Goal: Task Accomplishment & Management: Use online tool/utility

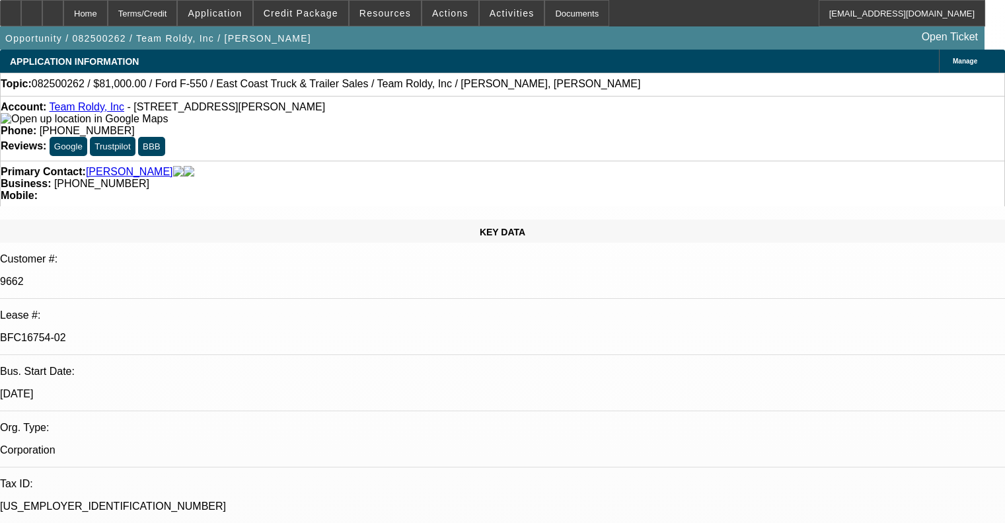
select select "0"
select select "2"
select select "0"
select select "6"
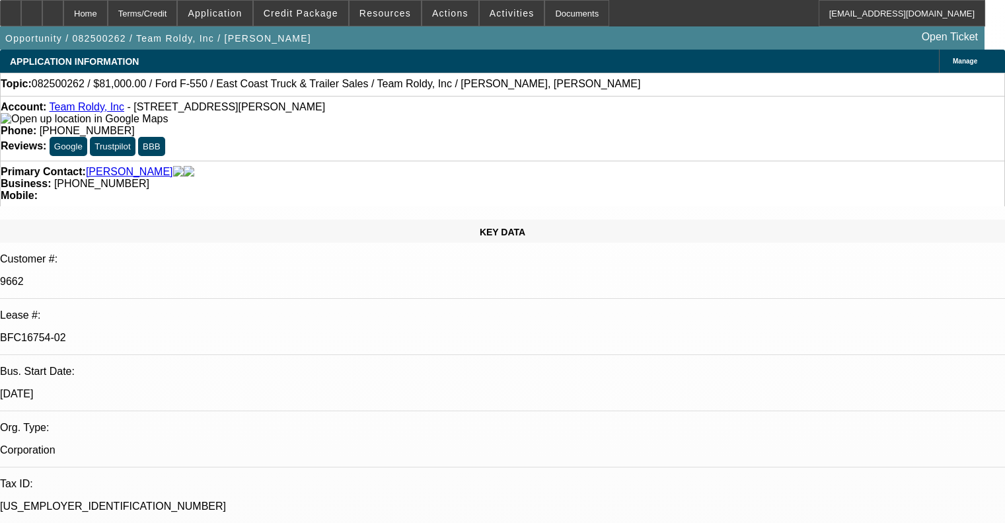
select select "0"
select select "6"
select select "0"
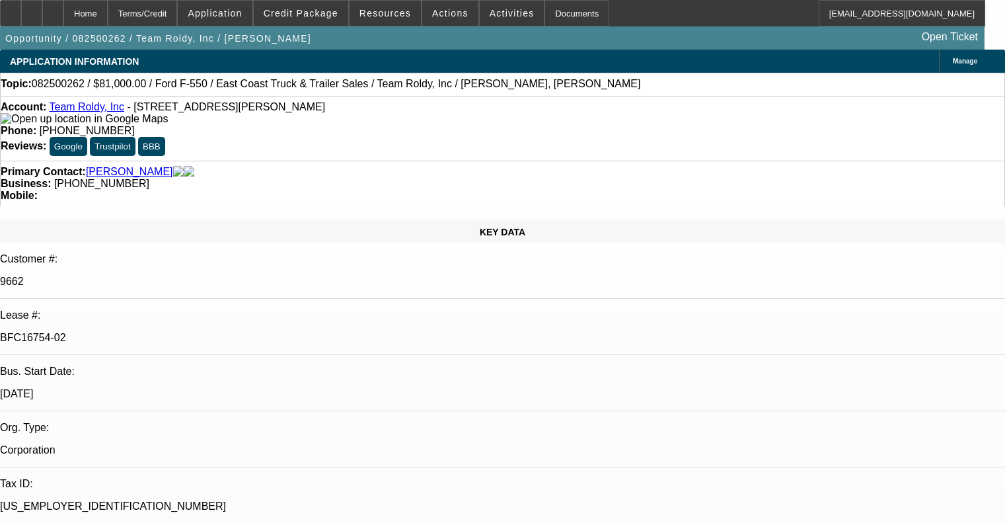
select select "0"
select select "6"
select select "0"
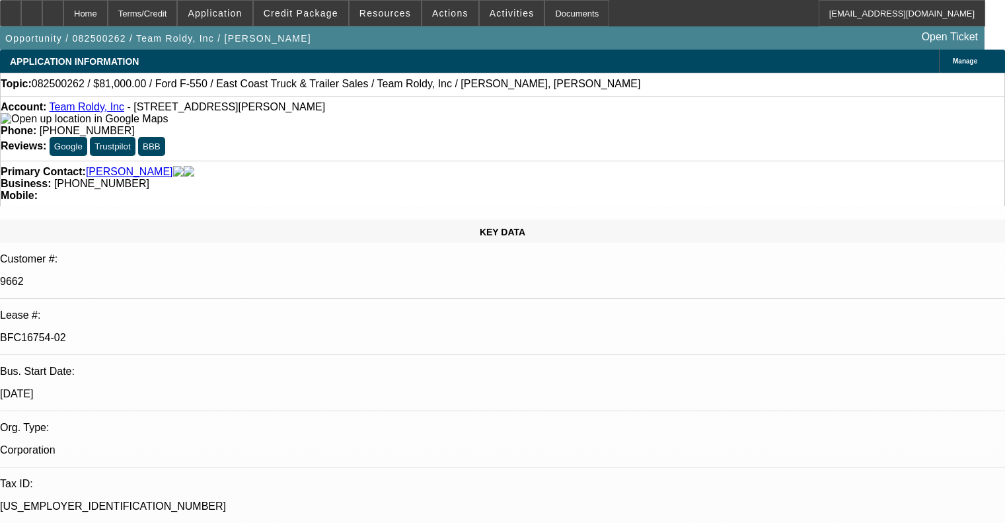
select select "2"
select select "0"
select select "6"
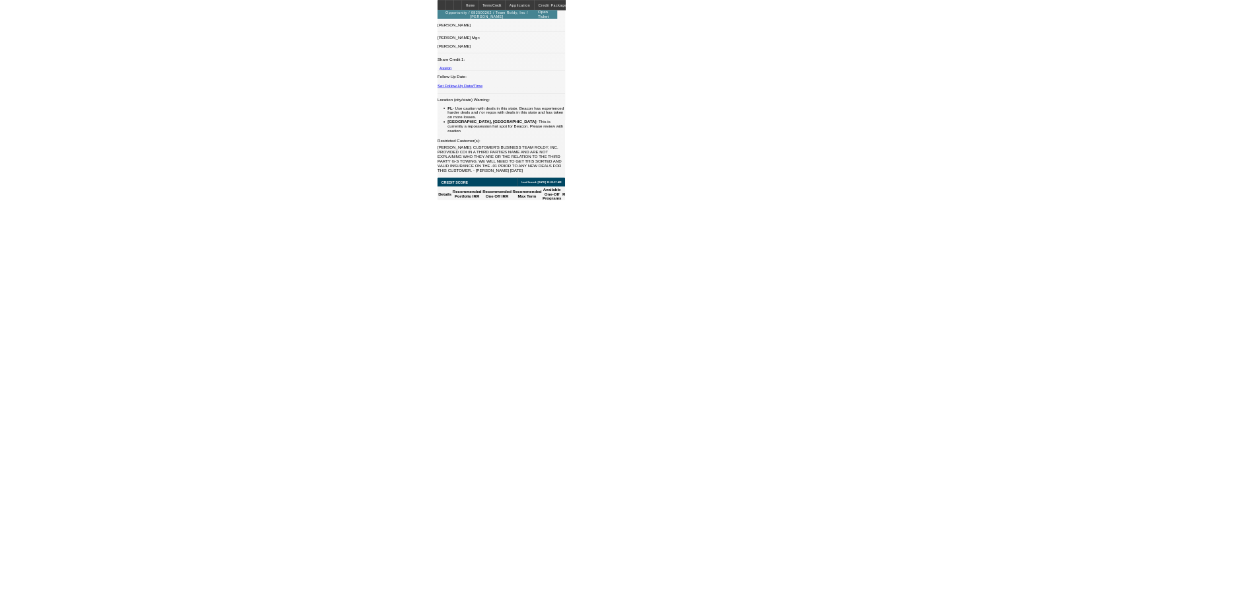
scroll to position [1777, 0]
